Goal: Task Accomplishment & Management: Use online tool/utility

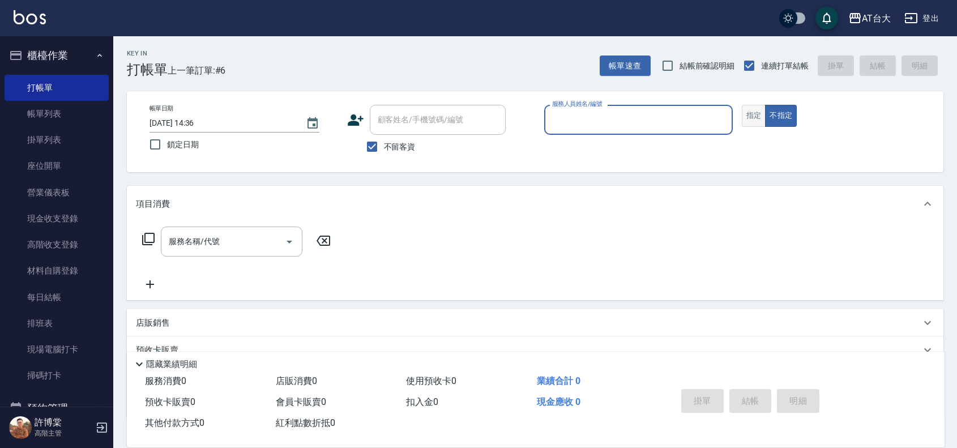
click at [758, 115] on button "指定" at bounding box center [753, 116] width 24 height 22
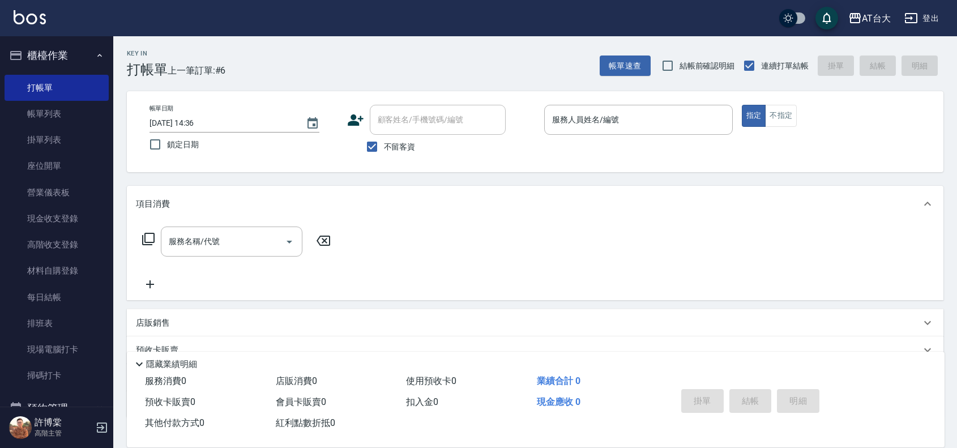
click at [635, 145] on p at bounding box center [638, 141] width 188 height 12
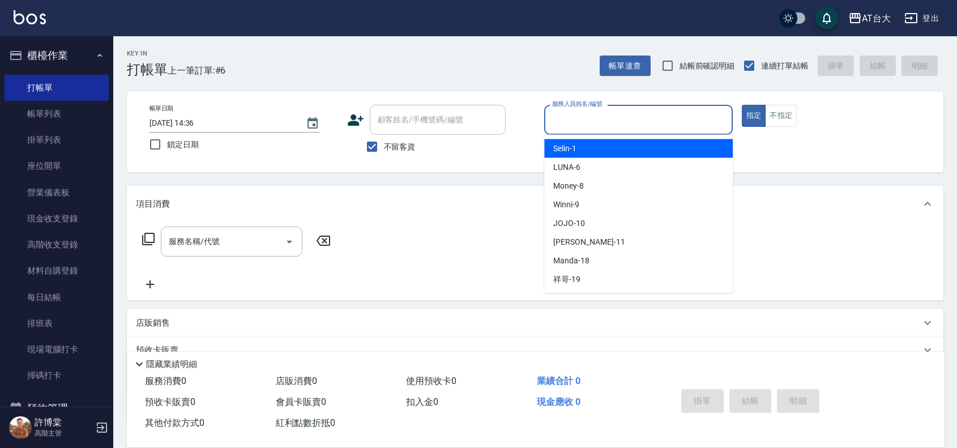
click at [634, 125] on input "服務人員姓名/編號" at bounding box center [638, 120] width 178 height 20
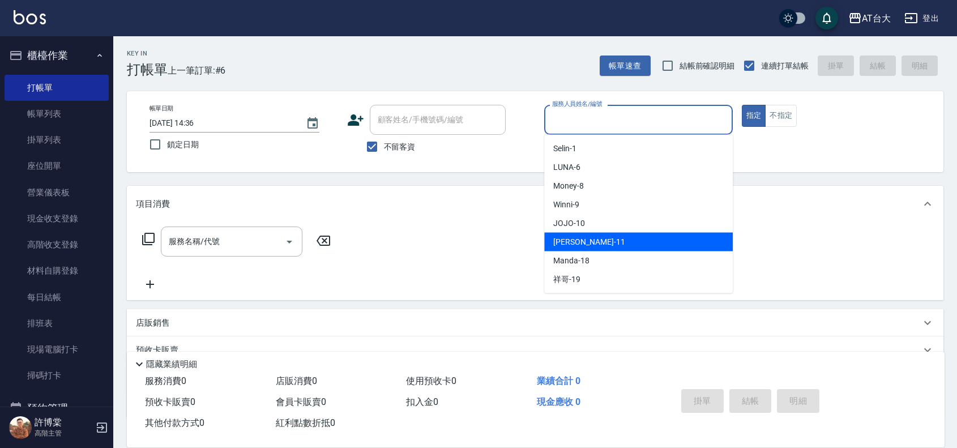
click at [610, 239] on div "[PERSON_NAME] -11" at bounding box center [638, 242] width 188 height 19
type input "[PERSON_NAME]-11"
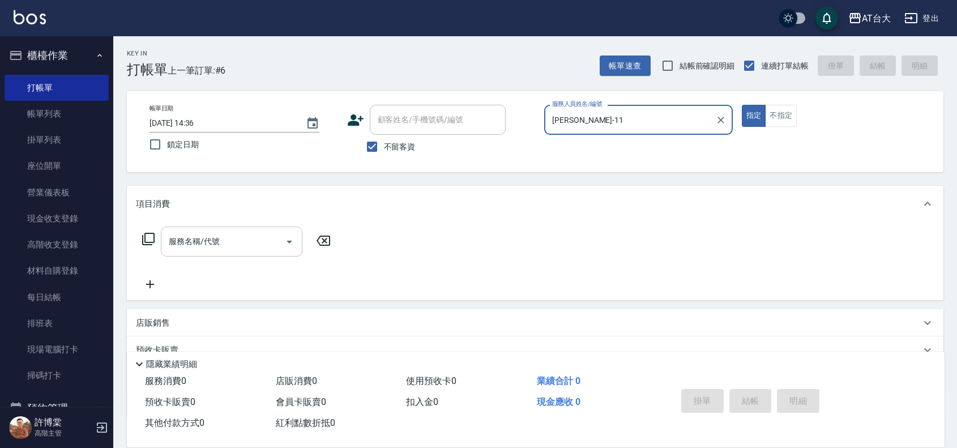
click at [267, 251] on input "服務名稱/代號" at bounding box center [223, 241] width 114 height 20
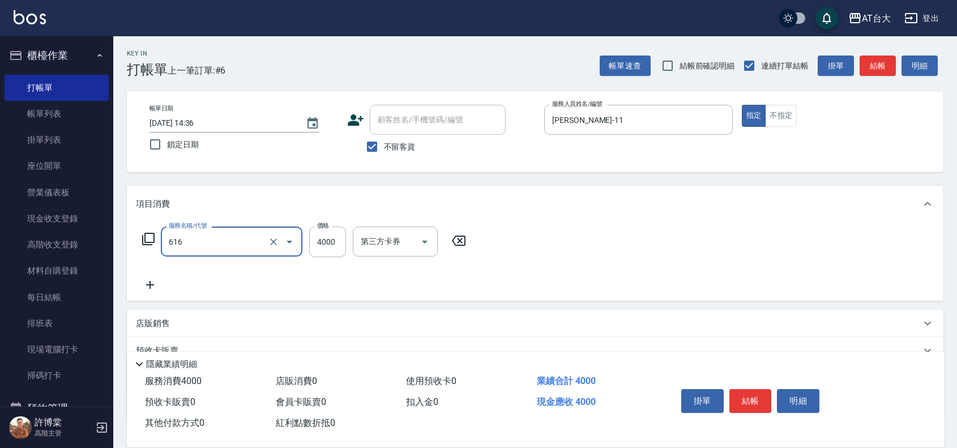
type input "自備接髮(616)"
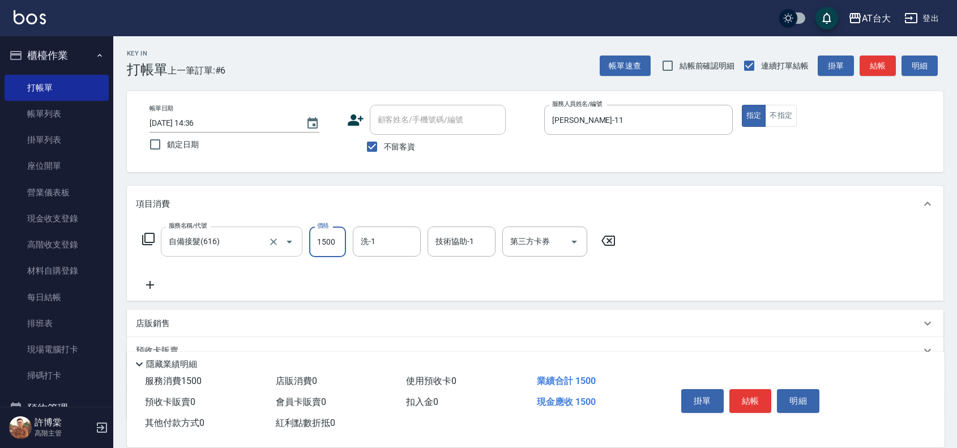
type input "1500"
click at [756, 389] on button "結帳" at bounding box center [750, 401] width 42 height 24
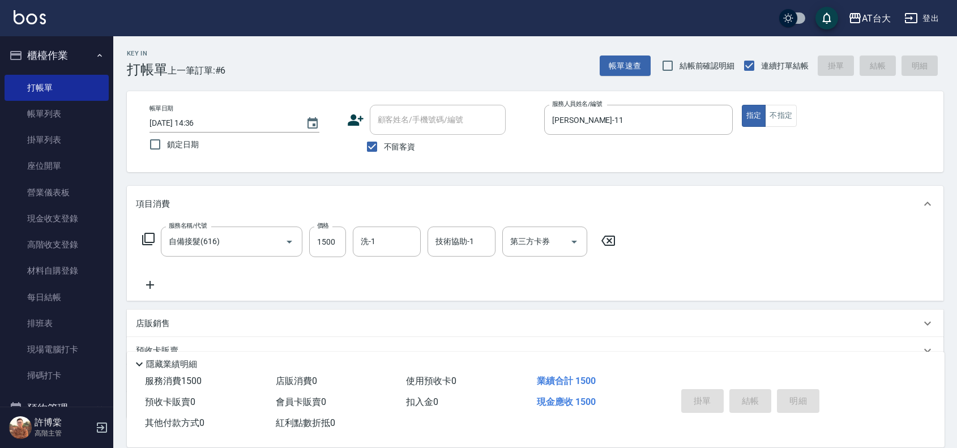
type input "[DATE] 15:43"
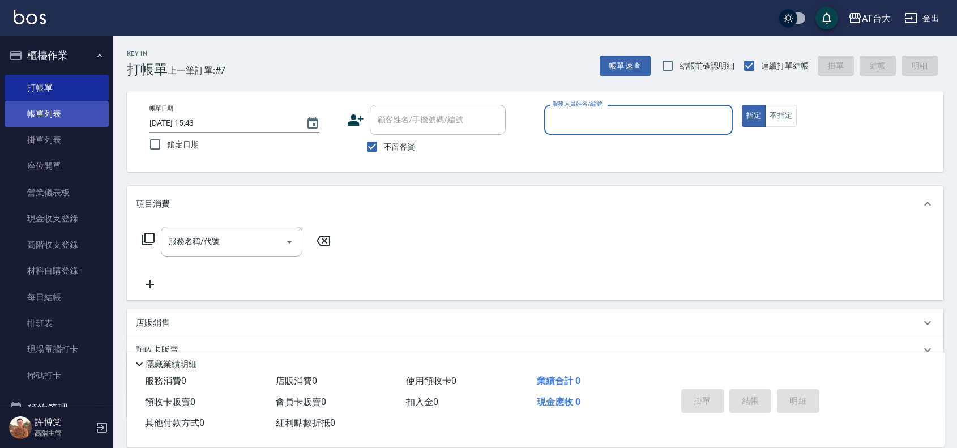
click at [47, 106] on link "帳單列表" at bounding box center [57, 114] width 104 height 26
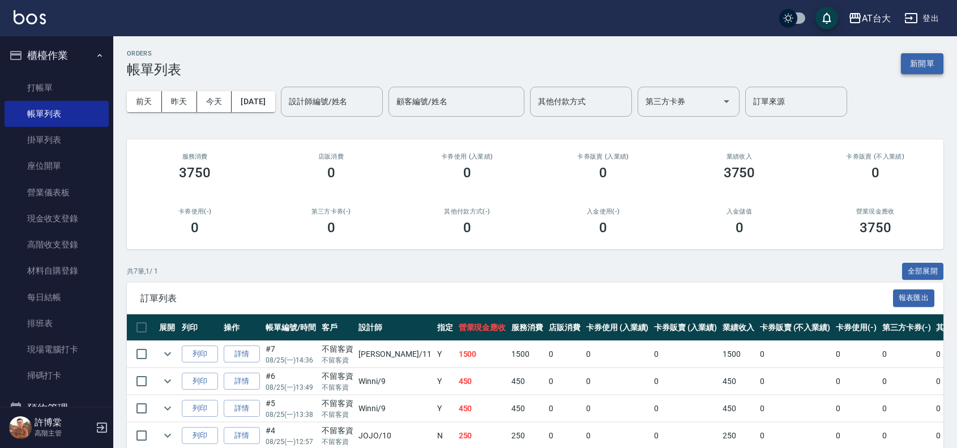
click at [937, 67] on button "新開單" at bounding box center [921, 63] width 42 height 21
